Goal: Information Seeking & Learning: Learn about a topic

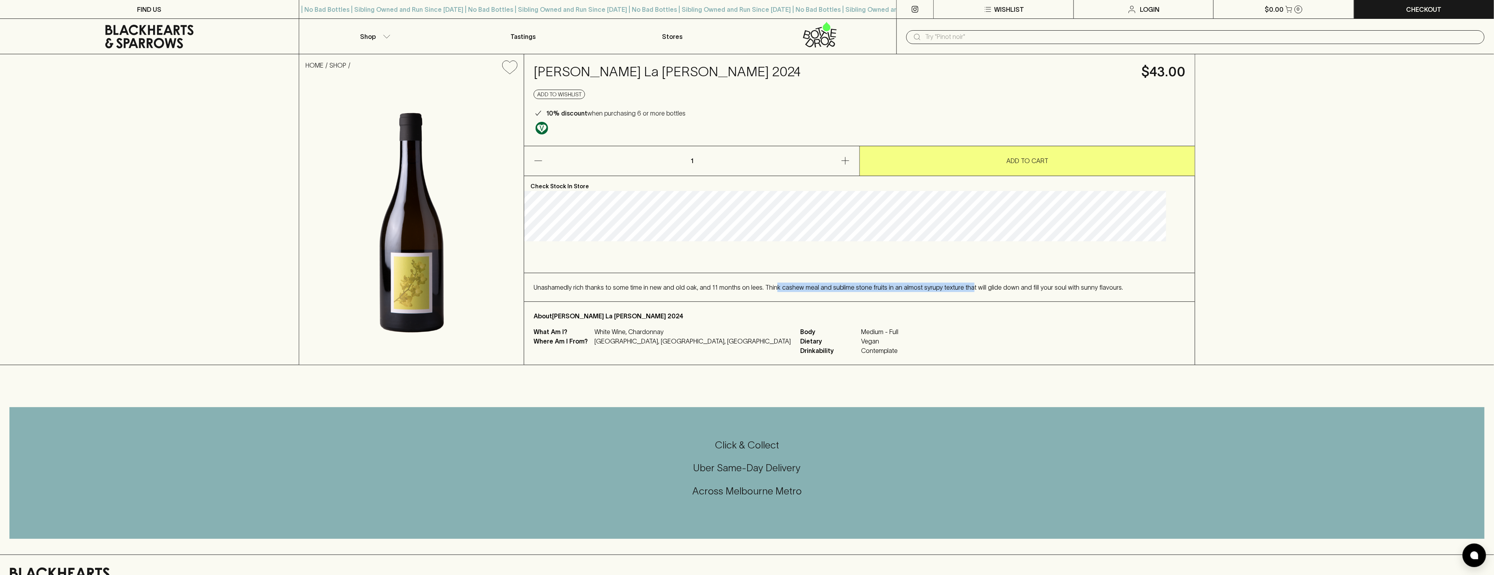
drag, startPoint x: 794, startPoint y: 287, endPoint x: 985, endPoint y: 286, distance: 190.5
click at [985, 286] on span "Unashamedly rich thanks to some time in new and old oak, and 11 months on lees.…" at bounding box center [828, 287] width 589 height 7
click at [972, 286] on span "Unashamedly rich thanks to some time in new and old oak, and 11 months on lees.…" at bounding box center [828, 287] width 589 height 7
click at [929, 287] on span "Unashamedly rich thanks to some time in new and old oak, and 11 months on lees.…" at bounding box center [828, 287] width 589 height 7
drag, startPoint x: 564, startPoint y: 285, endPoint x: 847, endPoint y: 298, distance: 283.8
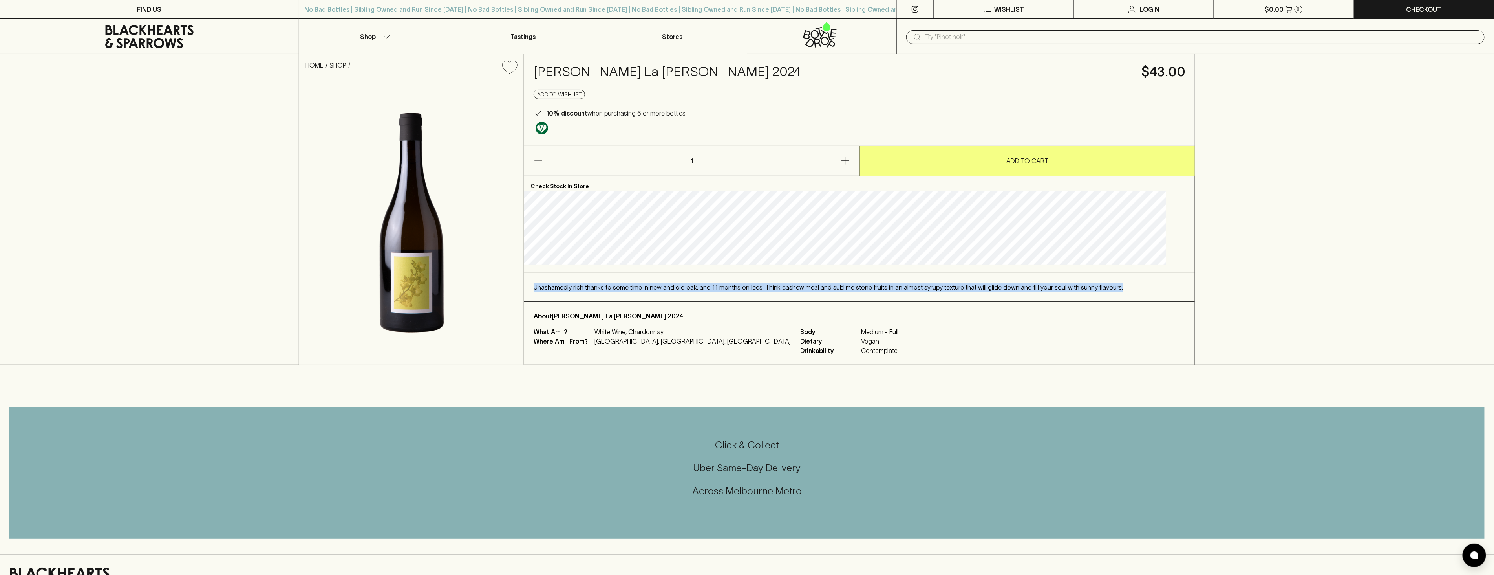
click at [1152, 279] on div "Unashamedly rich thanks to some time in new and old oak, and 11 months on lees.…" at bounding box center [859, 287] width 671 height 28
copy span "Unashamedly rich thanks to some time in new and old oak, and 11 months on lees.…"
click at [753, 290] on span "Unashamedly rich thanks to some time in new and old oak, and 11 months on lees.…" at bounding box center [828, 287] width 589 height 7
click at [820, 284] on span "Unashamedly rich thanks to some time in new and old oak, and 11 months on lees.…" at bounding box center [828, 287] width 589 height 7
click at [745, 279] on div "Unashamedly rich thanks to some time in new and old oak, and 11 months on lees.…" at bounding box center [859, 287] width 671 height 28
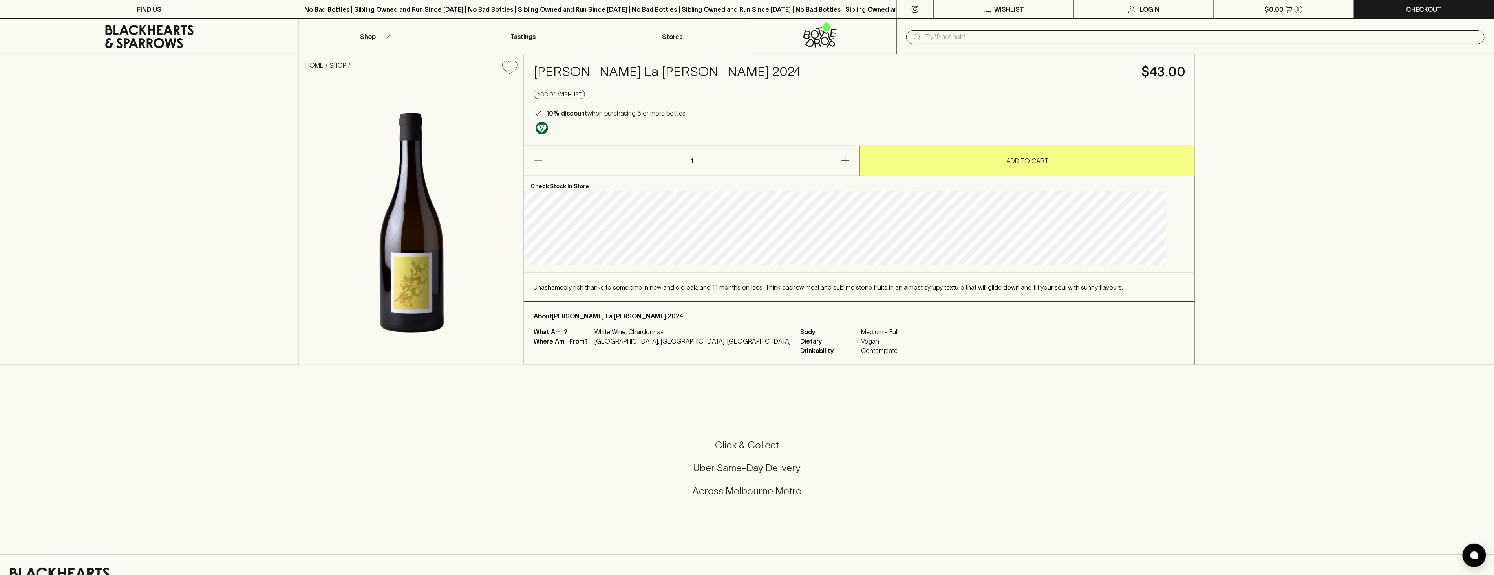
drag, startPoint x: 582, startPoint y: 315, endPoint x: 712, endPoint y: 308, distance: 129.8
click at [712, 308] on div "About Sven Joschke La Justine Chardonnay 2024 What Am I? White Wine, Chardonnay…" at bounding box center [859, 333] width 671 height 63
click at [774, 279] on div "Unashamedly rich thanks to some time in new and old oak, and 11 months on lees.…" at bounding box center [859, 287] width 671 height 28
click at [767, 286] on span "Unashamedly rich thanks to some time in new and old oak, and 11 months on lees.…" at bounding box center [828, 287] width 589 height 7
click at [870, 289] on span "Unashamedly rich thanks to some time in new and old oak, and 11 months on lees.…" at bounding box center [828, 287] width 589 height 7
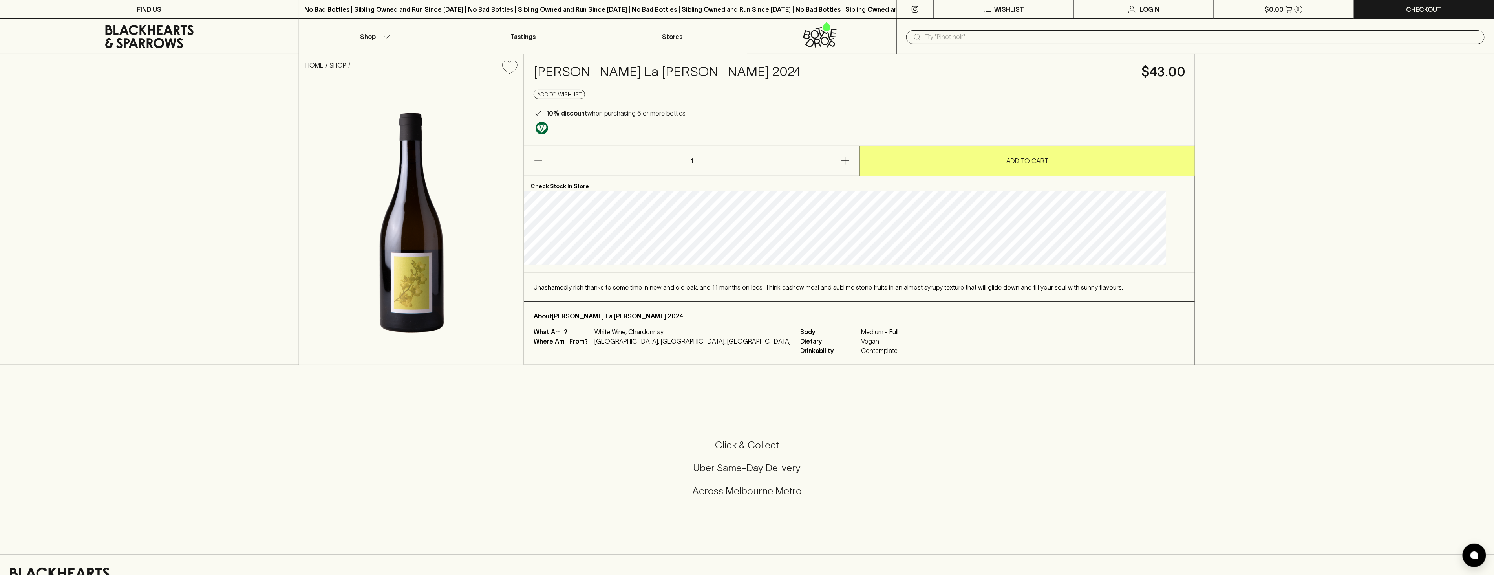
click at [904, 292] on div "Unashamedly rich thanks to some time in new and old oak, and 11 months on lees.…" at bounding box center [859, 287] width 671 height 28
click at [928, 291] on div "Unashamedly rich thanks to some time in new and old oak, and 11 months on lees.…" at bounding box center [860, 286] width 652 height 9
click at [953, 288] on span "Unashamedly rich thanks to some time in new and old oak, and 11 months on lees.…" at bounding box center [828, 287] width 589 height 7
drag, startPoint x: 782, startPoint y: 289, endPoint x: 626, endPoint y: 287, distance: 155.5
click at [557, 292] on div "Unashamedly rich thanks to some time in new and old oak, and 11 months on lees.…" at bounding box center [859, 287] width 671 height 28
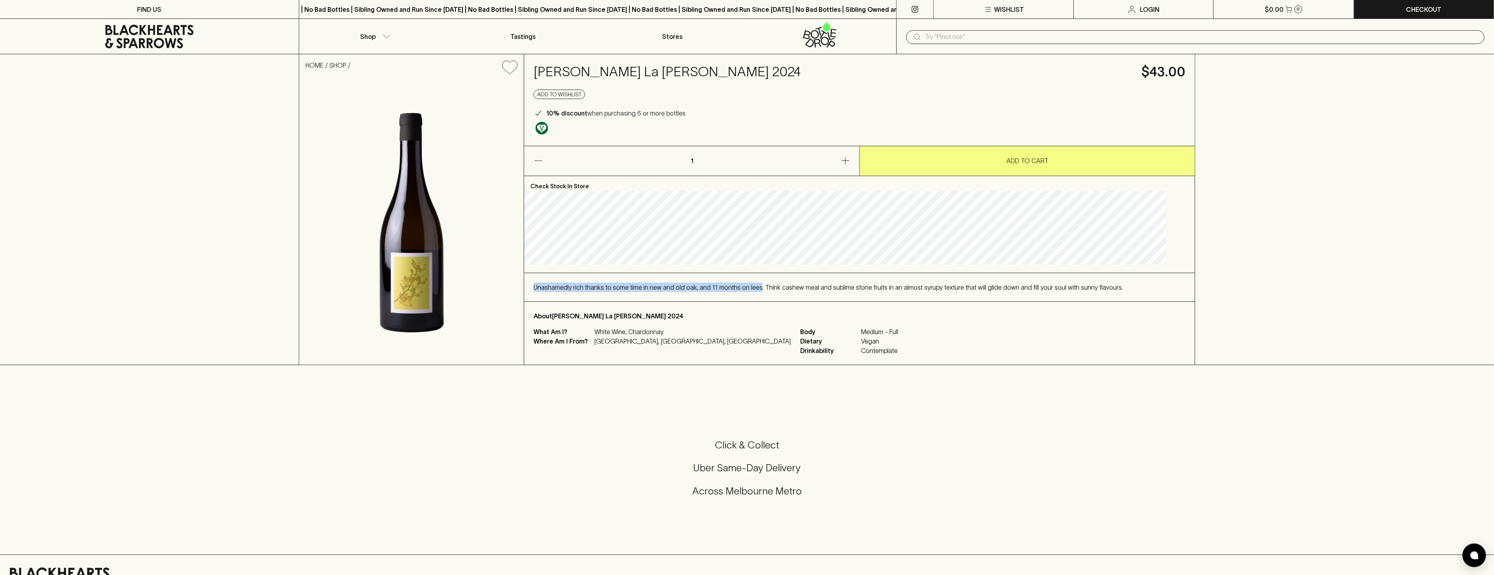
copy span "Unashamedly rich thanks to some time in new and old oak, and 11 months on lees"
drag, startPoint x: 784, startPoint y: 283, endPoint x: 1146, endPoint y: 285, distance: 361.3
click at [1146, 285] on div "Unashamedly rich thanks to some time in new and old oak, and 11 months on lees.…" at bounding box center [860, 286] width 652 height 9
copy span "Think cashew meal and sublime stone fruits in an almost syrupy texture that wil…"
click at [888, 430] on div "Click & Collect Uber Same-Day Delivery Across Melbourne Metro" at bounding box center [746, 473] width 1475 height 132
